Goal: Information Seeking & Learning: Learn about a topic

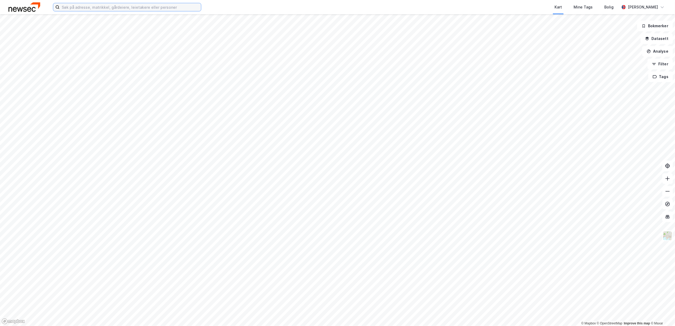
click at [80, 10] on input at bounding box center [130, 7] width 141 height 8
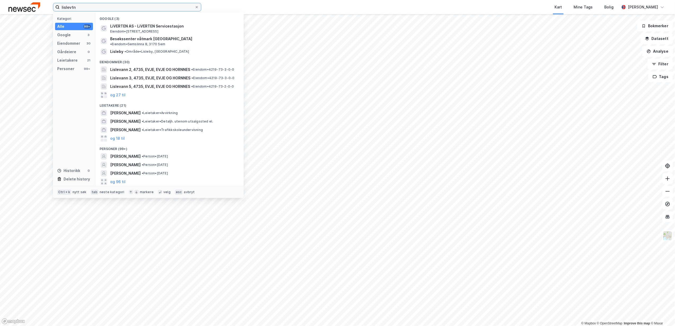
drag, startPoint x: 88, startPoint y: 7, endPoint x: 62, endPoint y: 5, distance: 26.0
click at [62, 5] on input "lislevtn" at bounding box center [127, 7] width 135 height 8
type input "l"
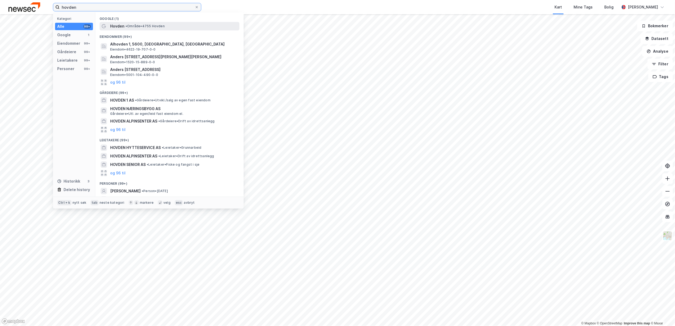
type input "hovden"
click at [125, 27] on span "•" at bounding box center [126, 26] width 2 height 4
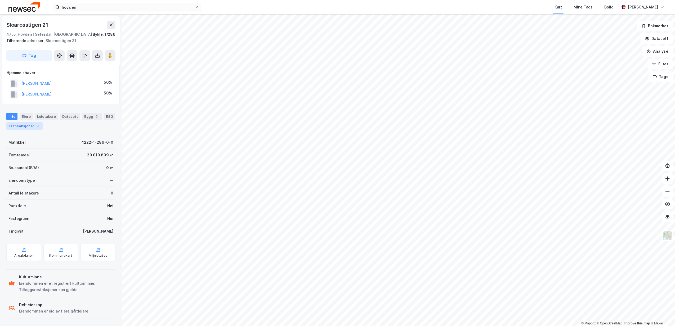
click at [31, 125] on div "Transaksjoner 3" at bounding box center [24, 125] width 36 height 7
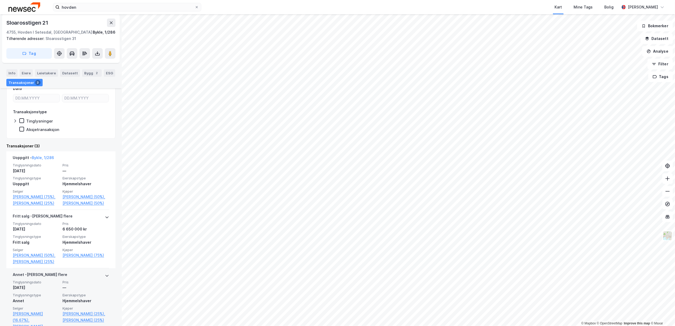
scroll to position [68, 0]
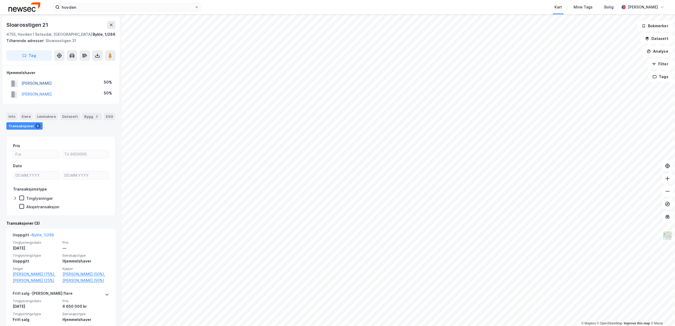
click at [0, 0] on button "[PERSON_NAME]" at bounding box center [0, 0] width 0 height 0
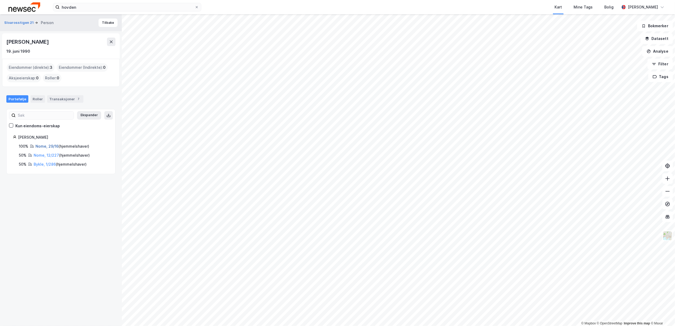
click at [40, 146] on link "Nome, 29/16" at bounding box center [46, 146] width 23 height 5
